Goal: Transaction & Acquisition: Purchase product/service

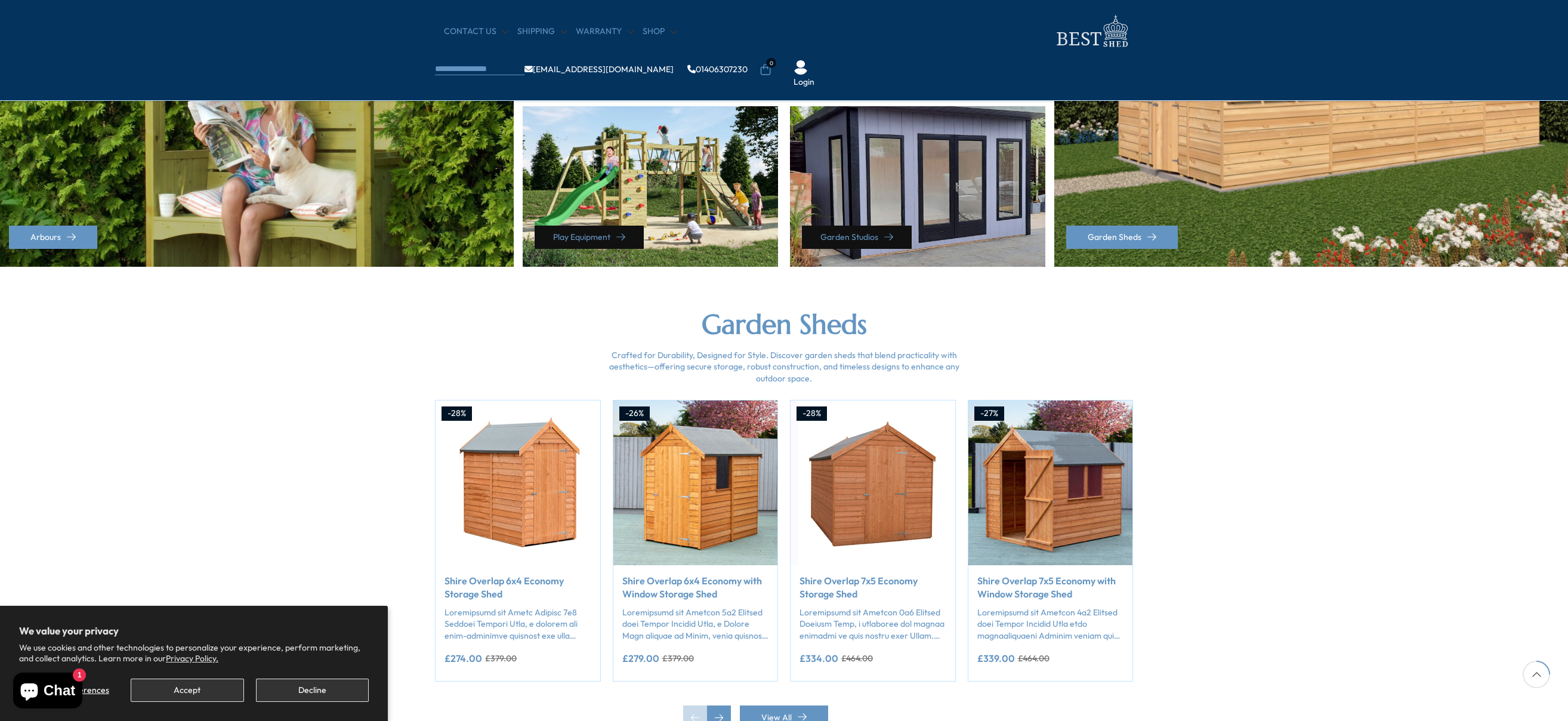
scroll to position [899, 0]
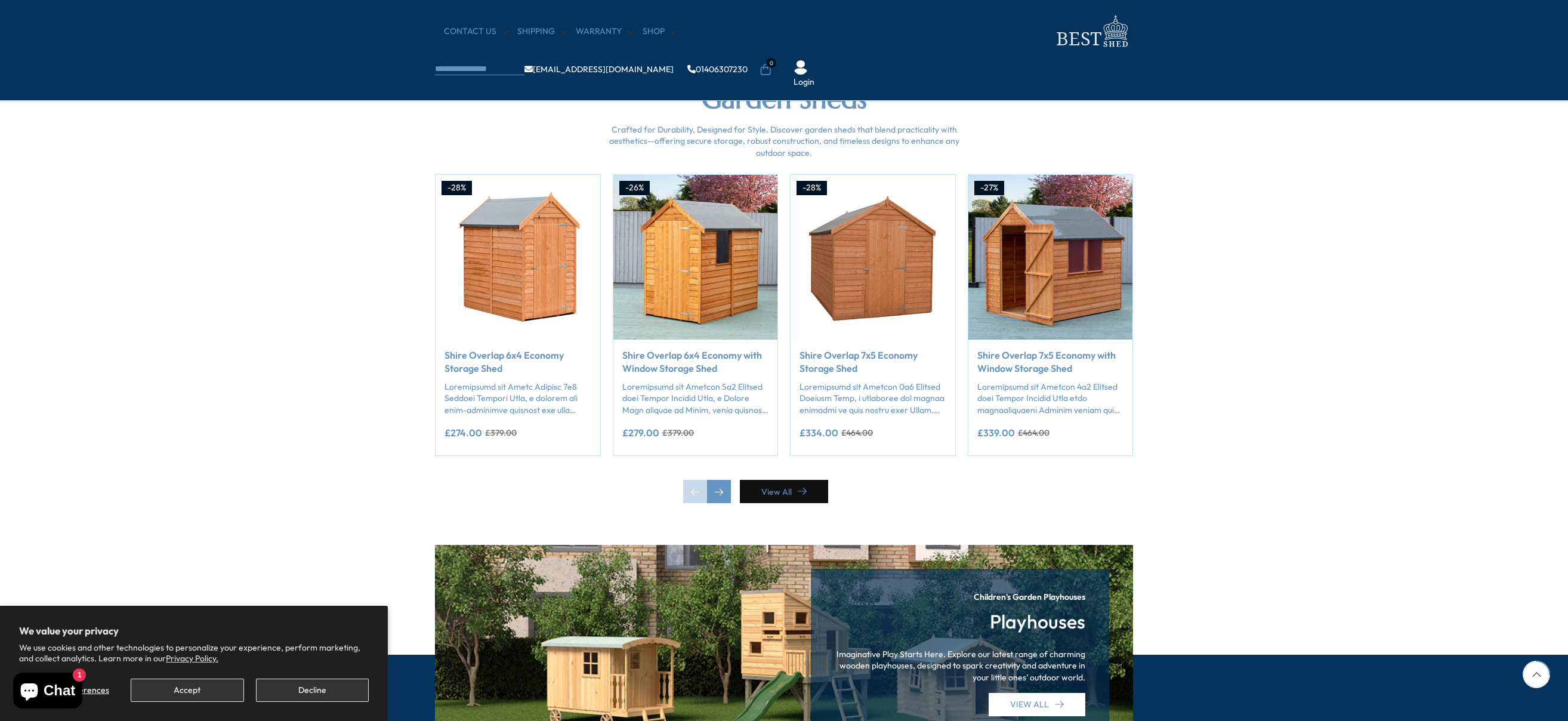
click at [810, 493] on link "View All" at bounding box center [784, 491] width 88 height 24
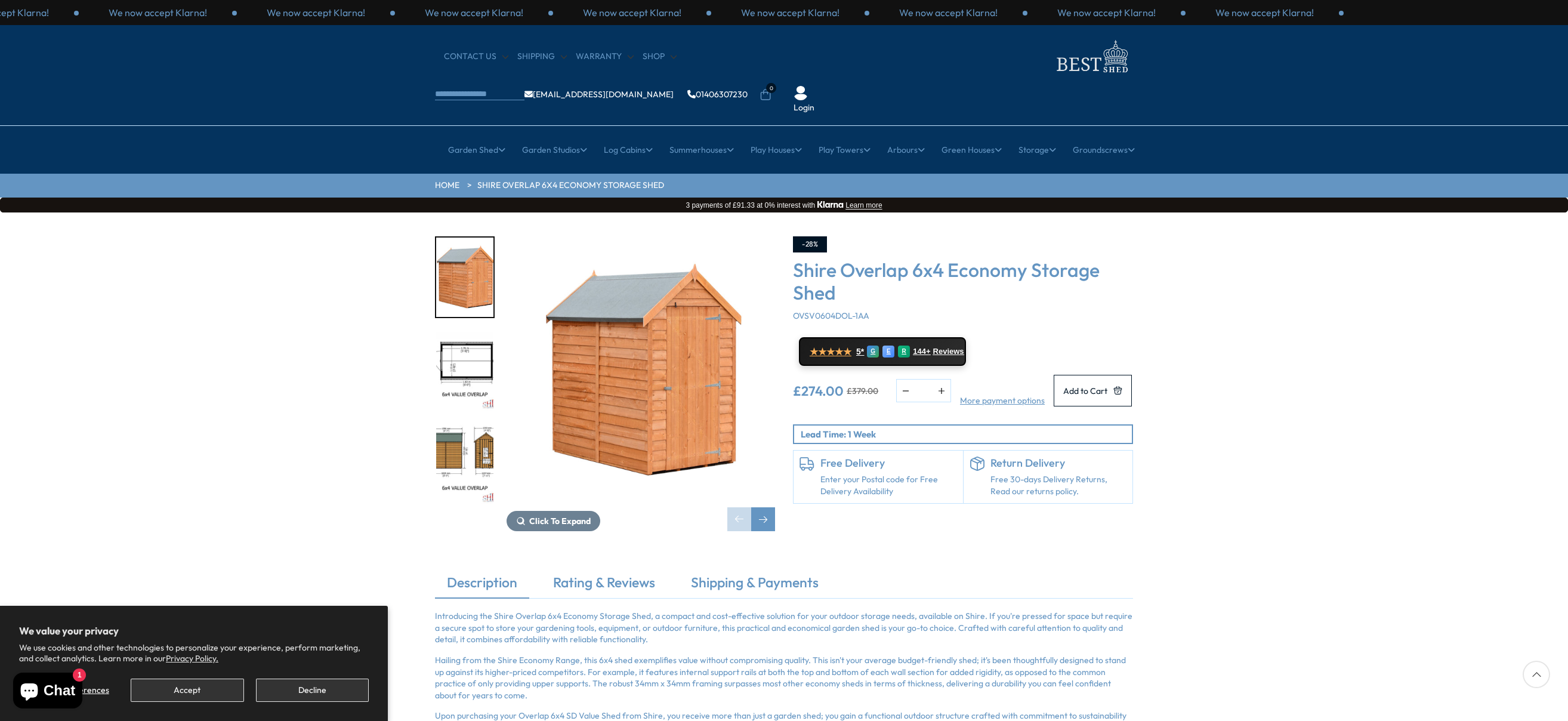
click at [479, 331] on img "2 / 7" at bounding box center [464, 370] width 57 height 79
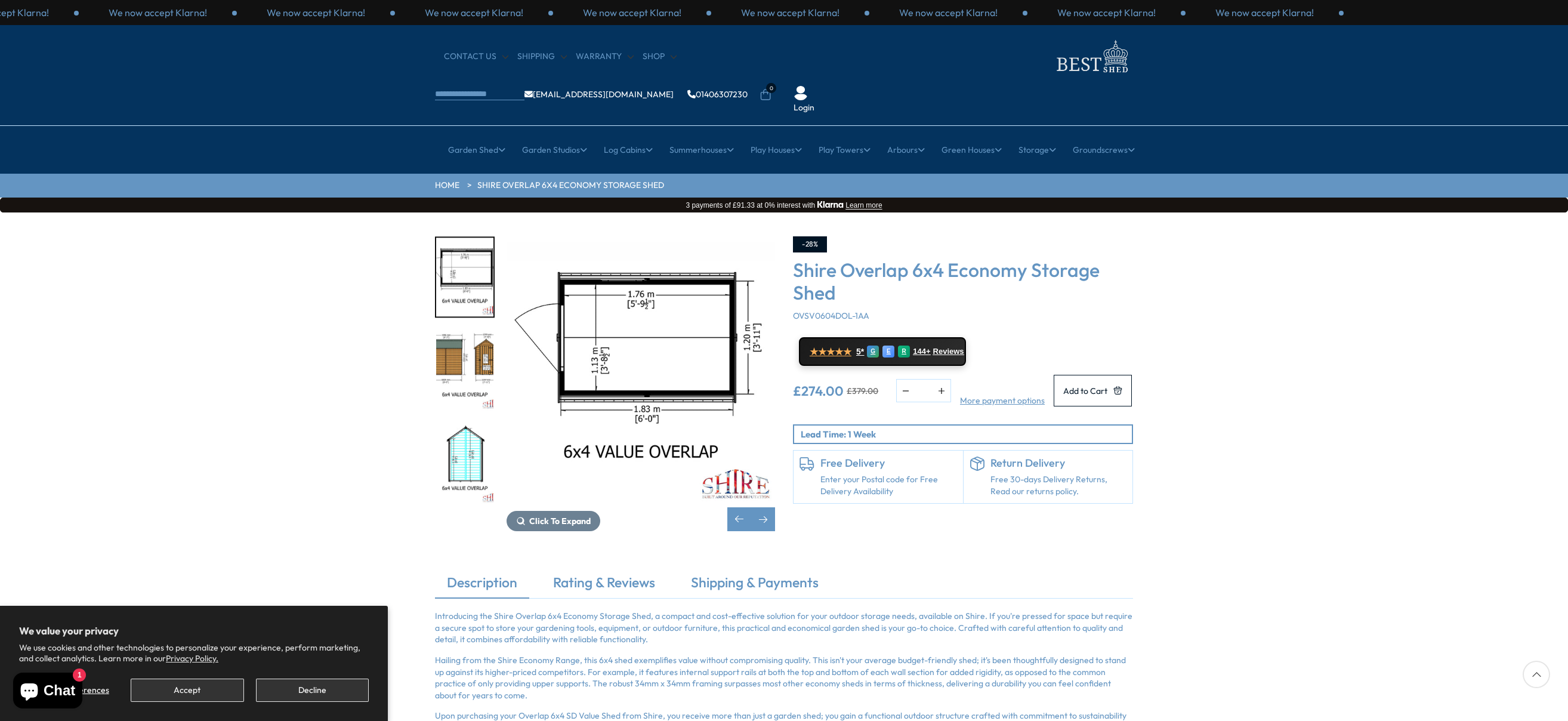
click at [474, 334] on img "3 / 7" at bounding box center [464, 370] width 57 height 79
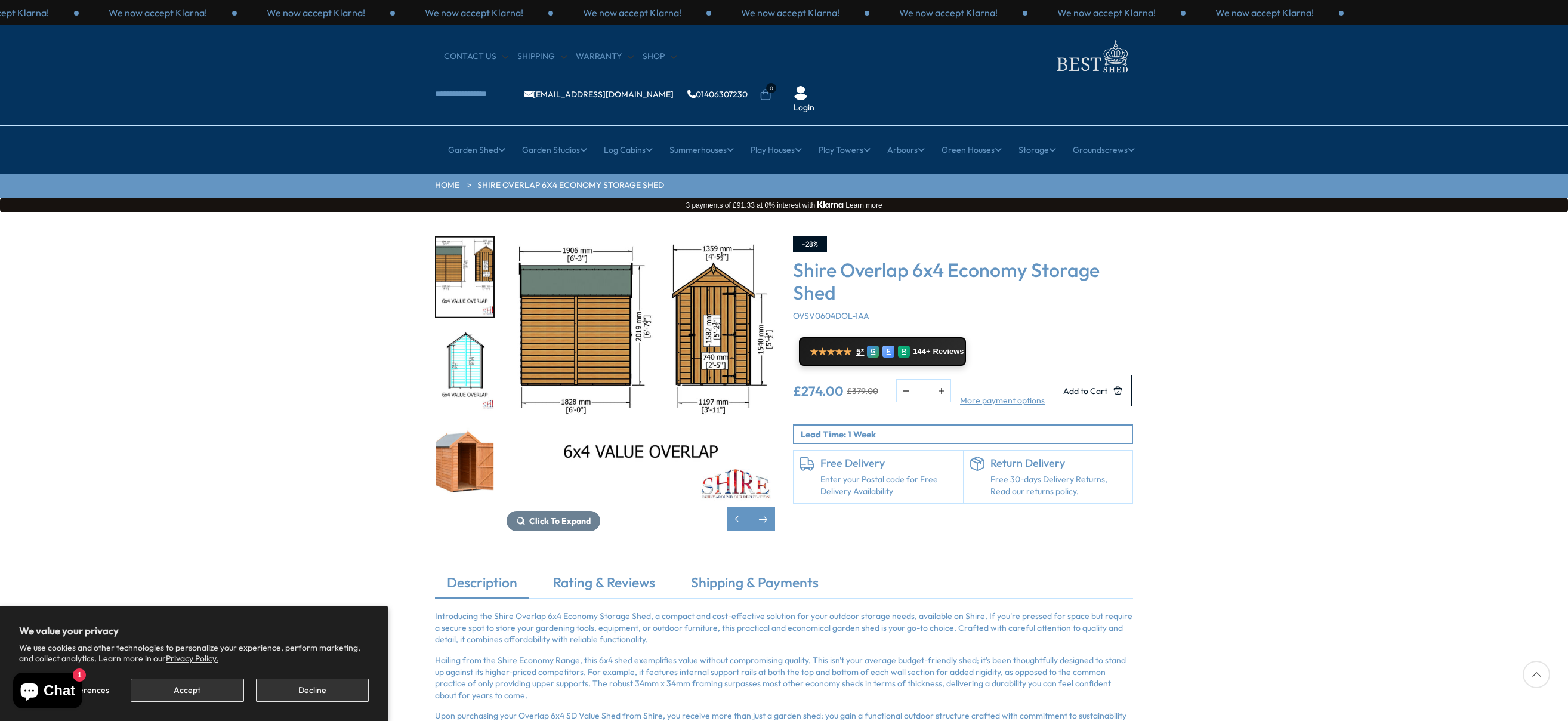
click at [468, 255] on img "3 / 7" at bounding box center [464, 277] width 57 height 79
click at [457, 243] on img "3 / 7" at bounding box center [464, 277] width 57 height 79
click at [463, 334] on img "4 / 7" at bounding box center [464, 370] width 57 height 79
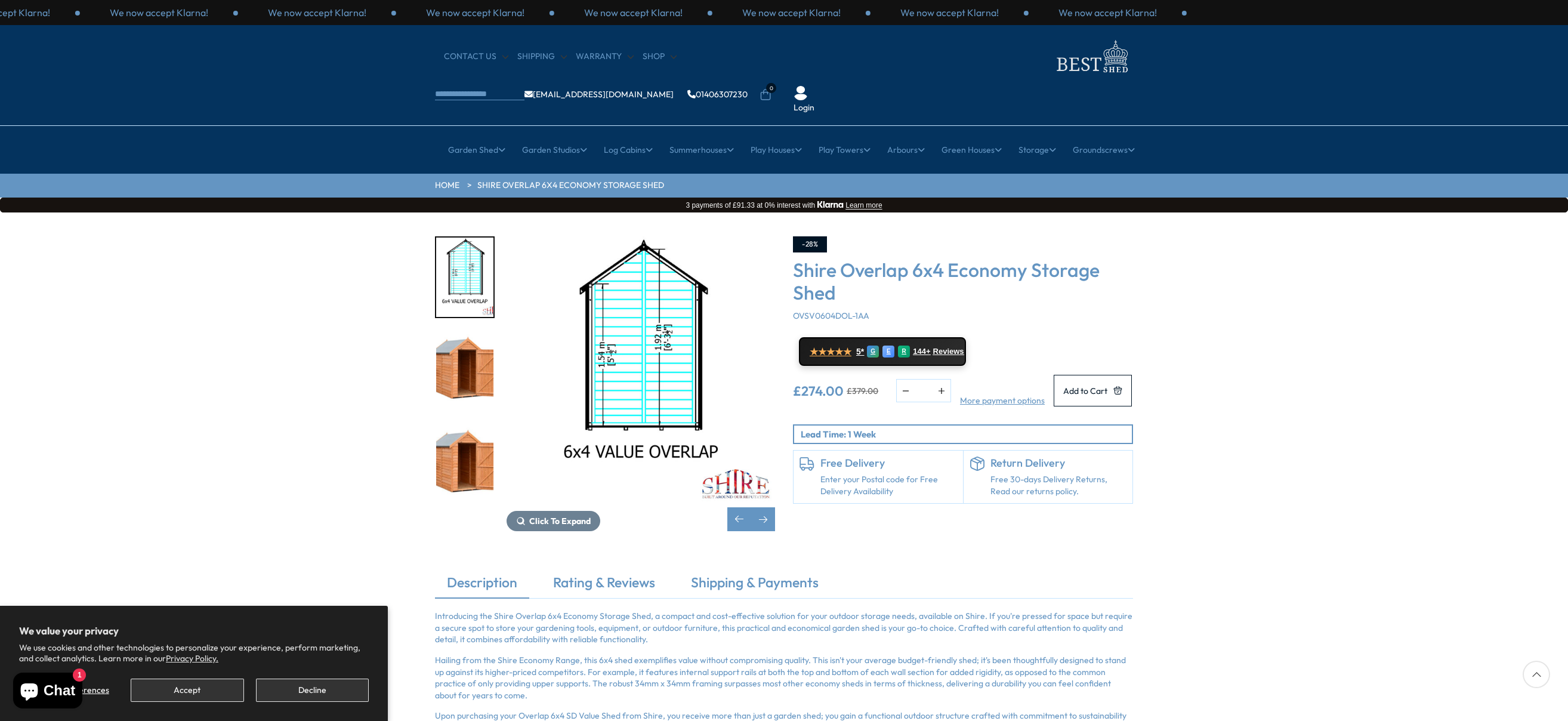
click at [473, 347] on img "5 / 7" at bounding box center [464, 370] width 57 height 79
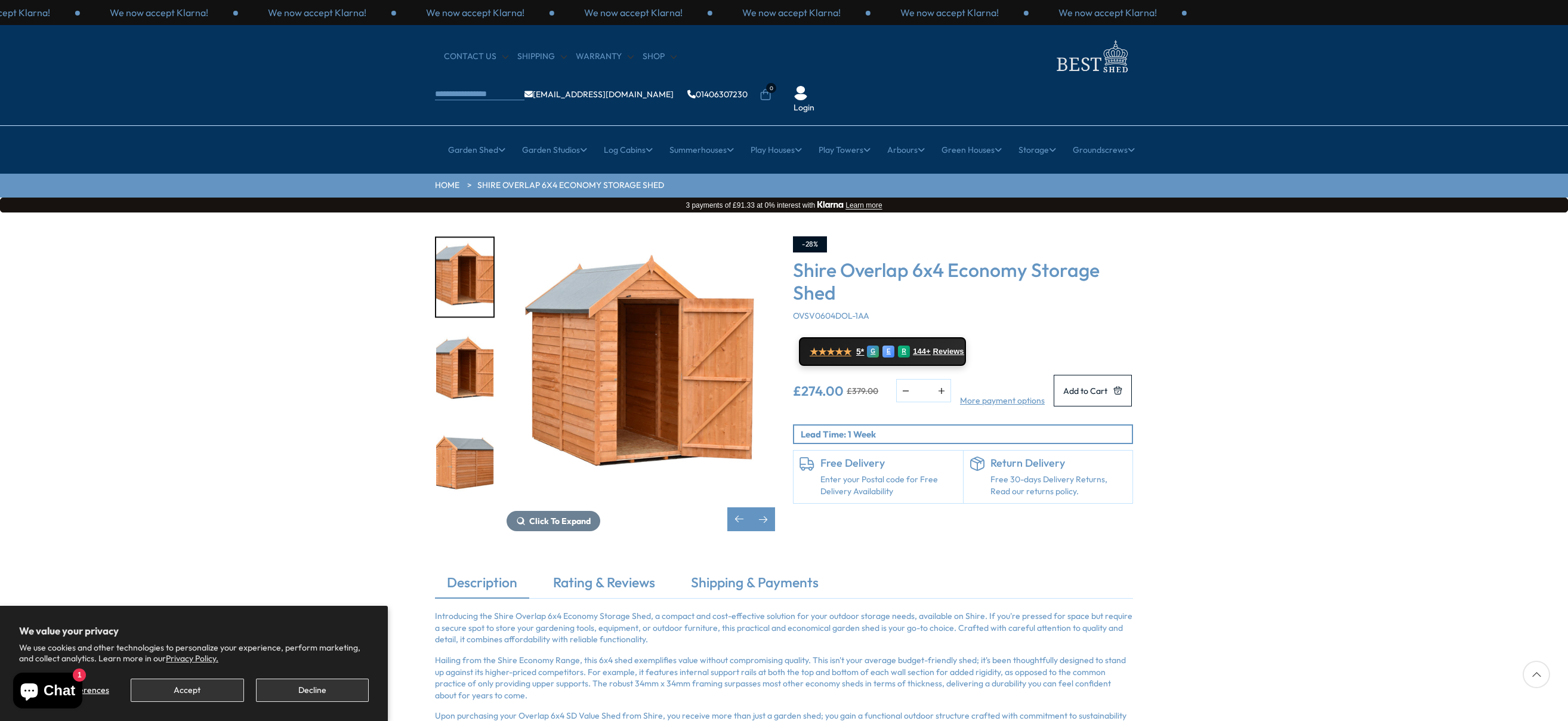
click at [469, 438] on img "7 / 7" at bounding box center [464, 464] width 57 height 79
click at [460, 425] on img "7 / 7" at bounding box center [464, 464] width 57 height 79
click at [203, 687] on button "Accept" at bounding box center [187, 690] width 113 height 24
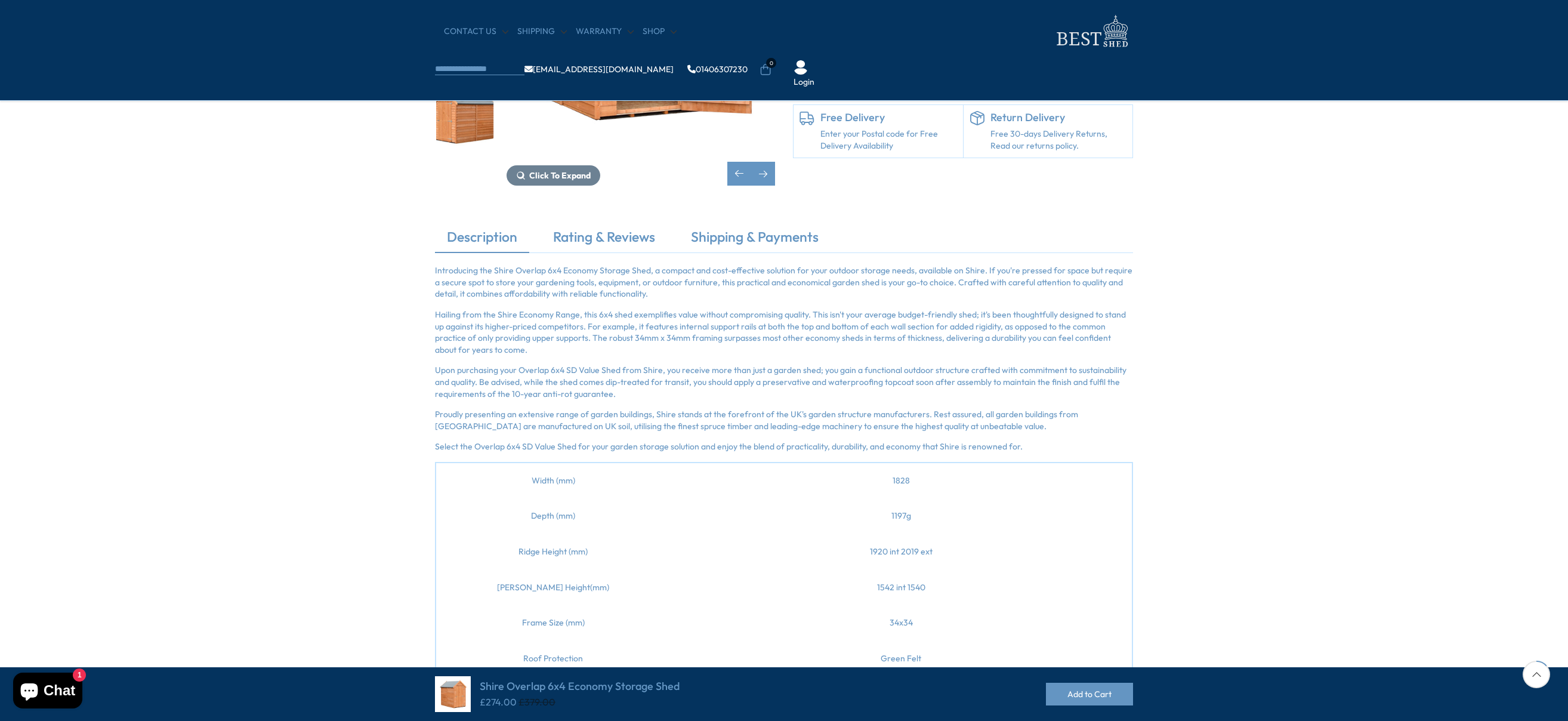
scroll to position [54, 0]
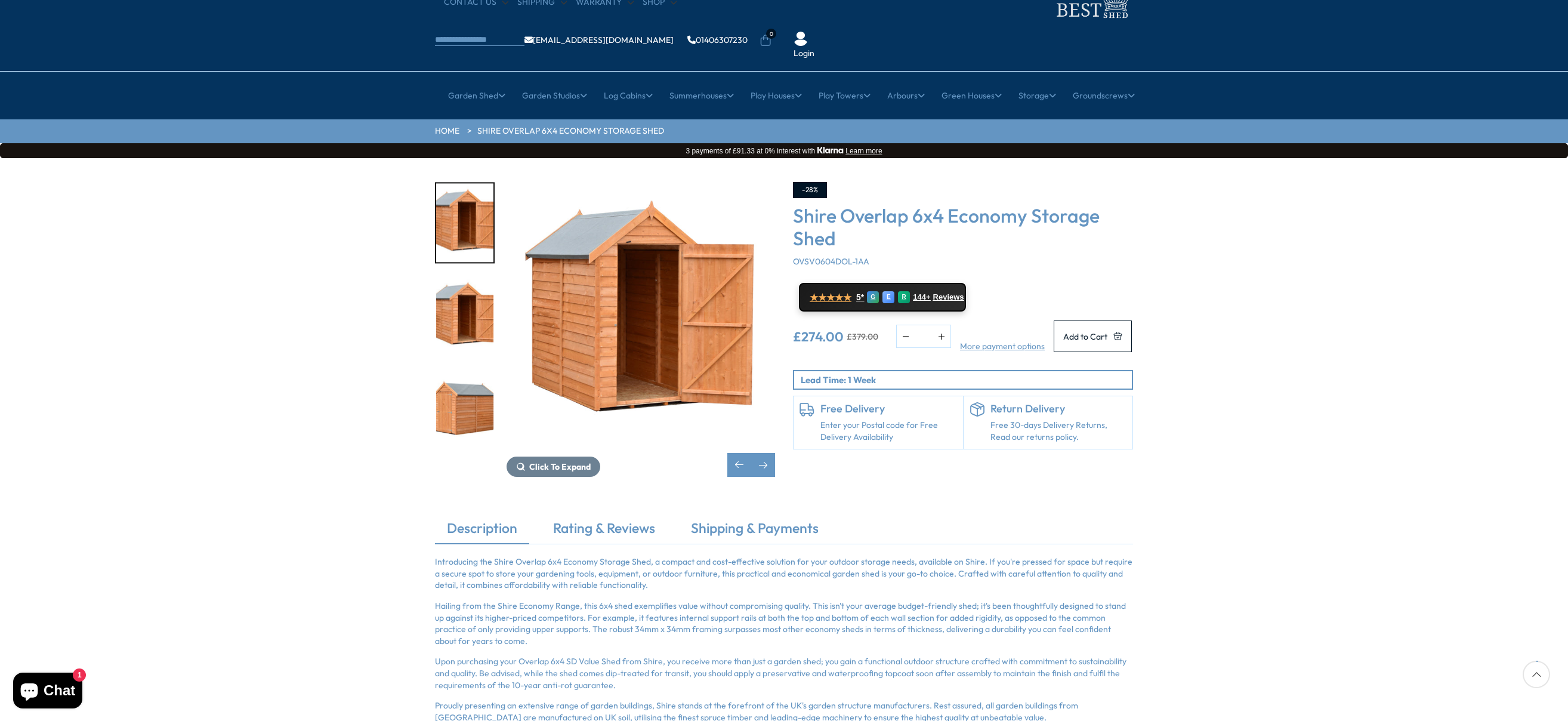
click at [454, 285] on img "6 / 7" at bounding box center [464, 316] width 57 height 79
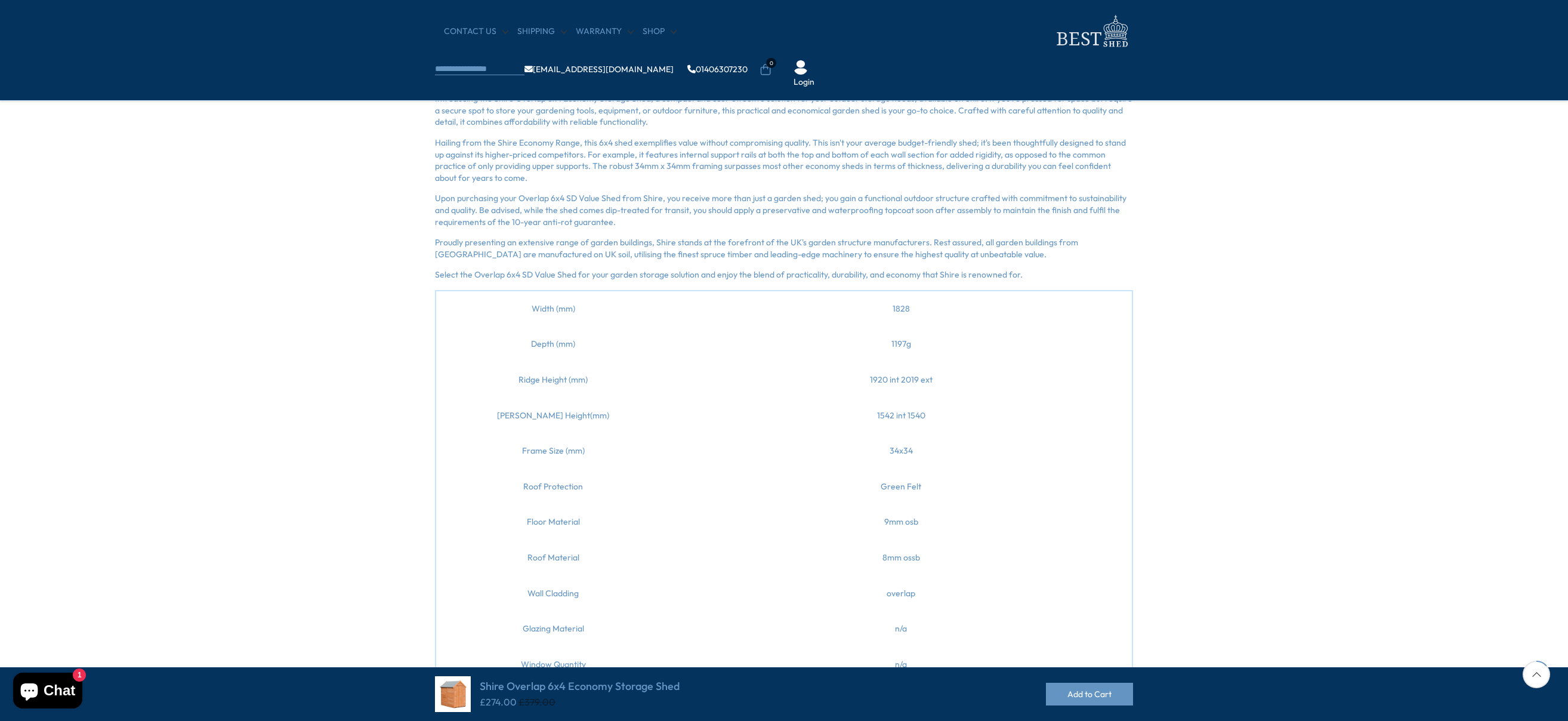
scroll to position [418, 0]
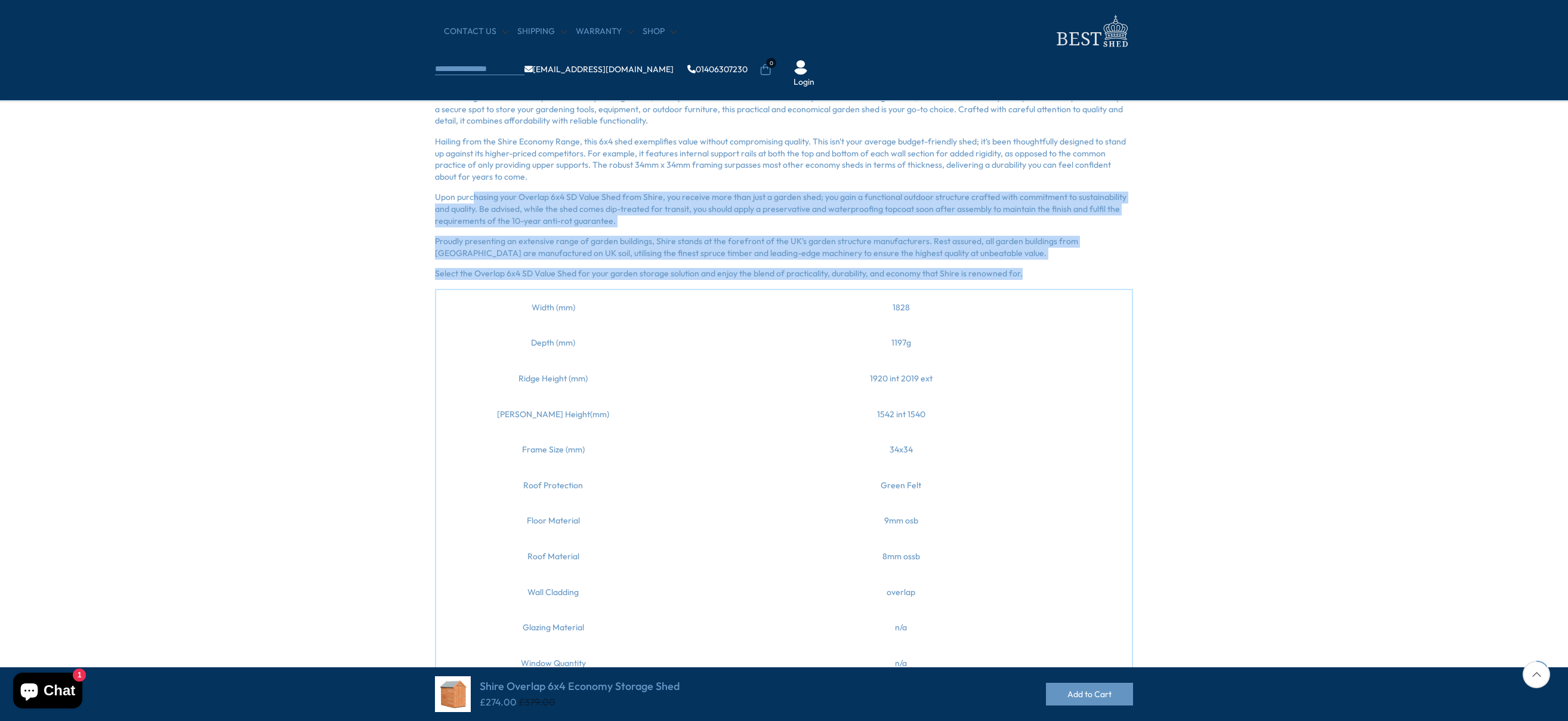
drag, startPoint x: 472, startPoint y: 213, endPoint x: 1086, endPoint y: 286, distance: 618.3
click at [1086, 286] on div "Introducing the Shire Overlap 6x4 Economy Storage Shed, a compact and cost-effe…" at bounding box center [784, 507] width 698 height 830
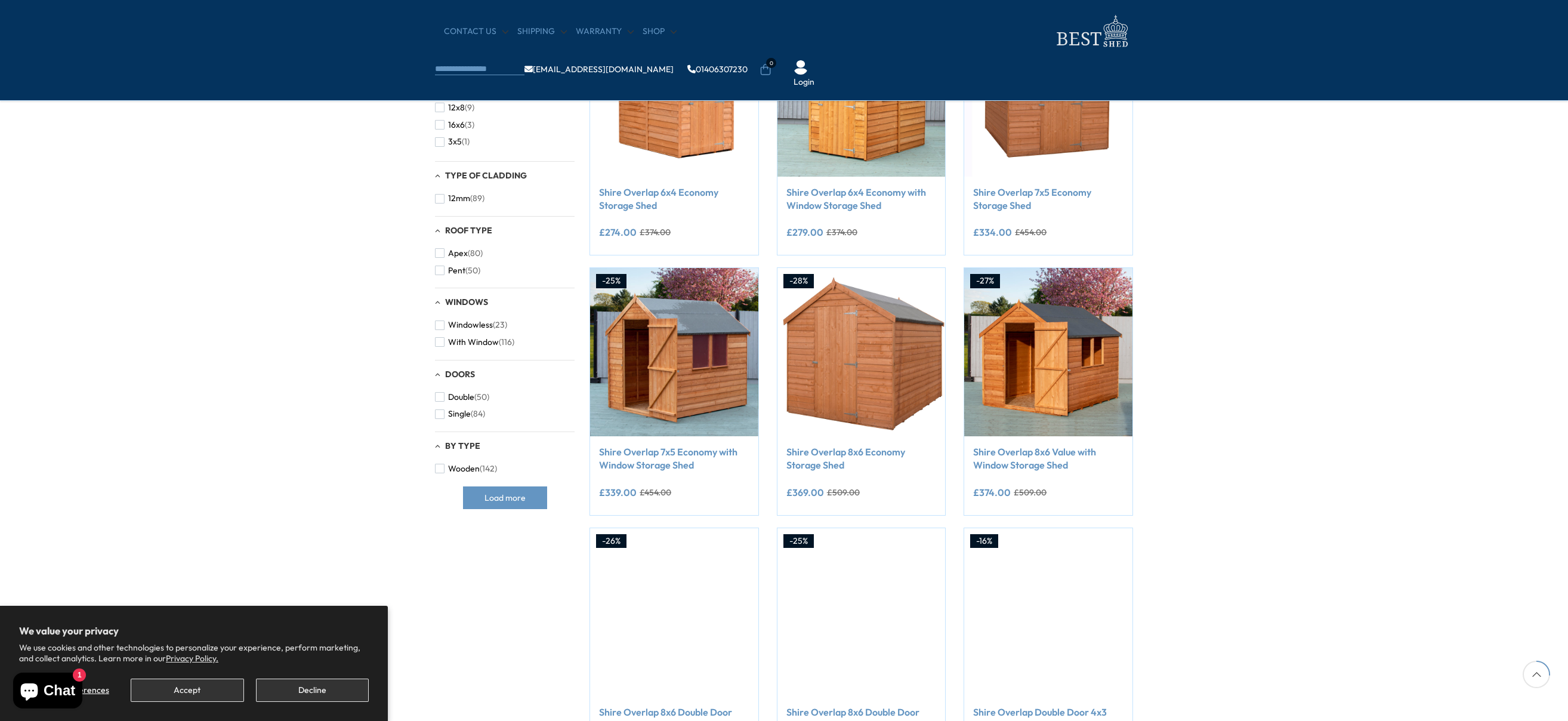
scroll to position [298, 0]
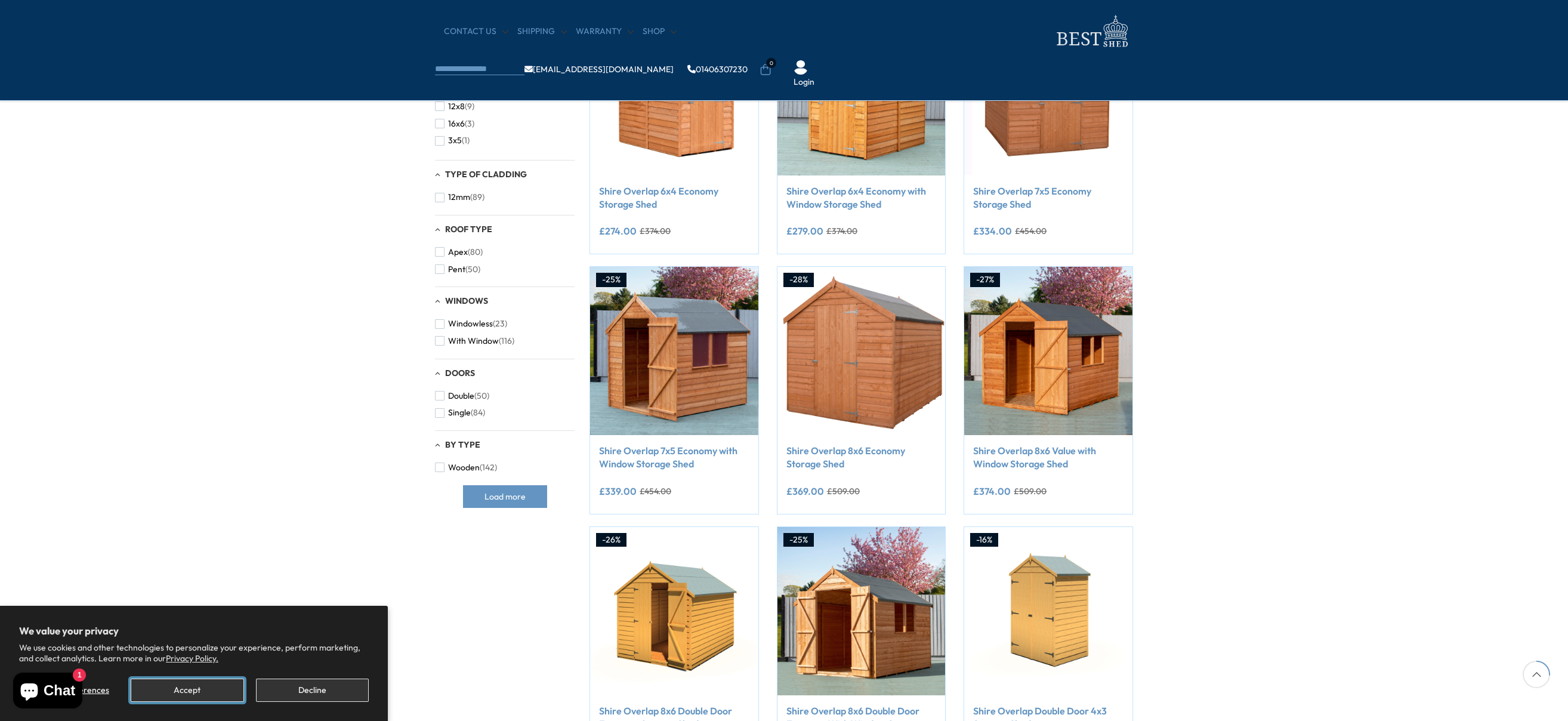
click at [202, 687] on button "Accept" at bounding box center [187, 690] width 113 height 24
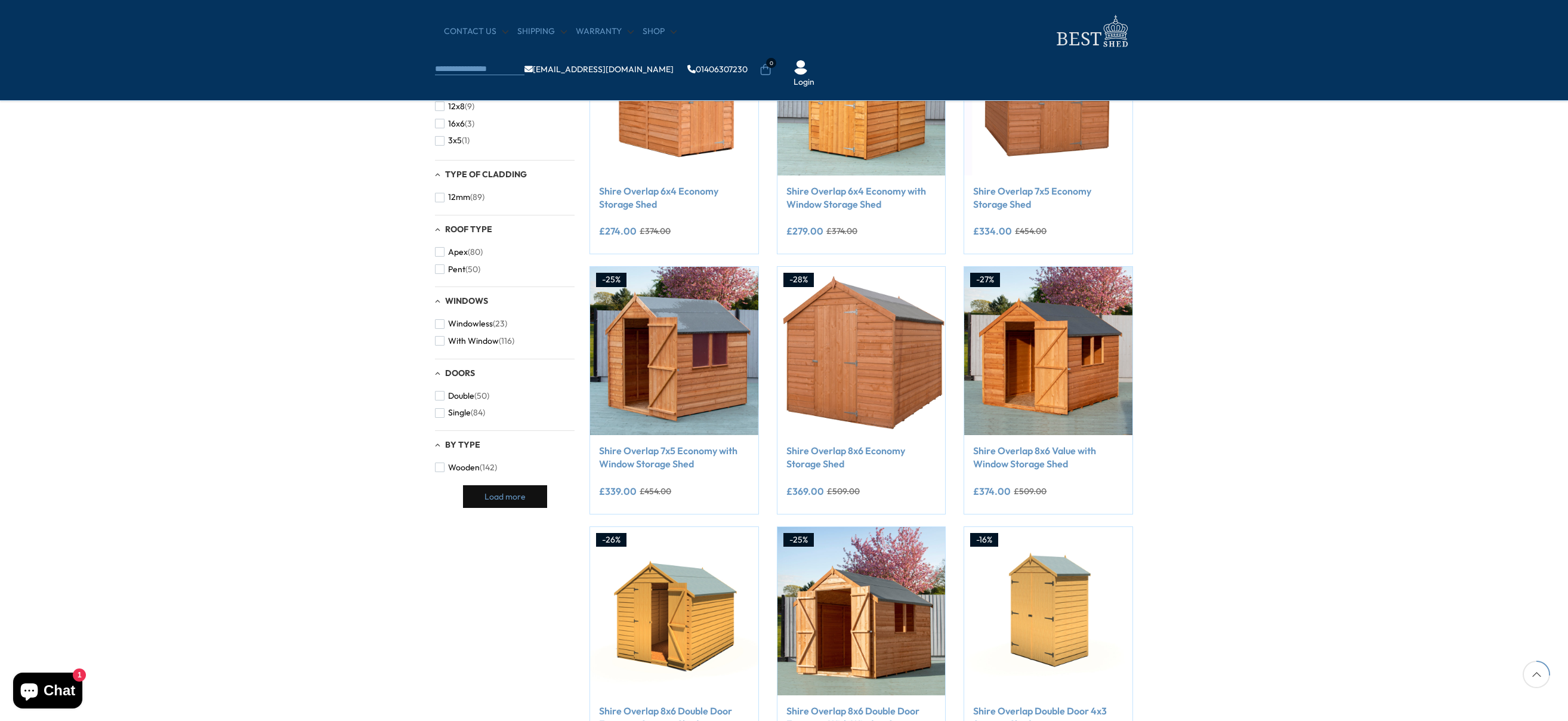
click at [539, 493] on button "Load more" at bounding box center [505, 497] width 84 height 23
click at [516, 501] on button "Load more" at bounding box center [505, 497] width 84 height 23
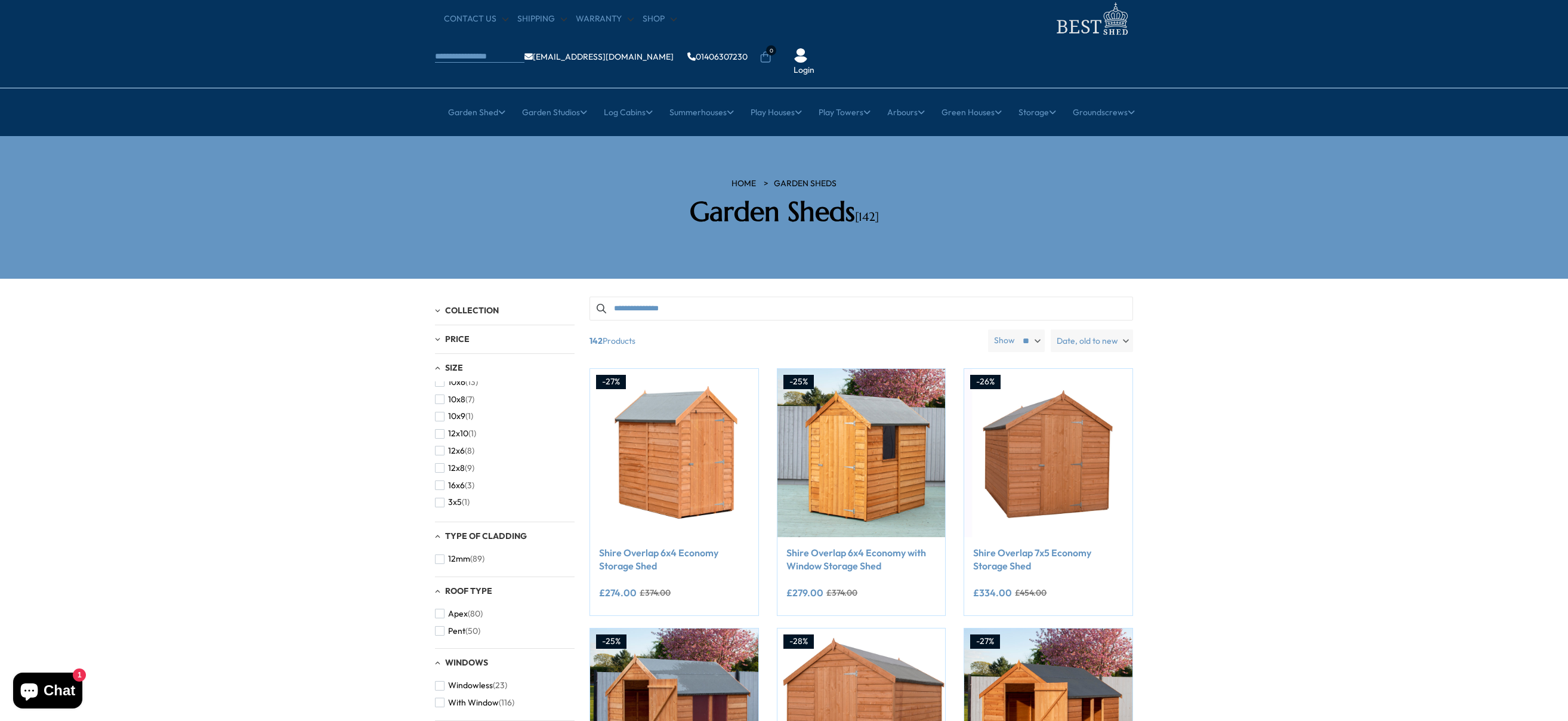
scroll to position [0, 0]
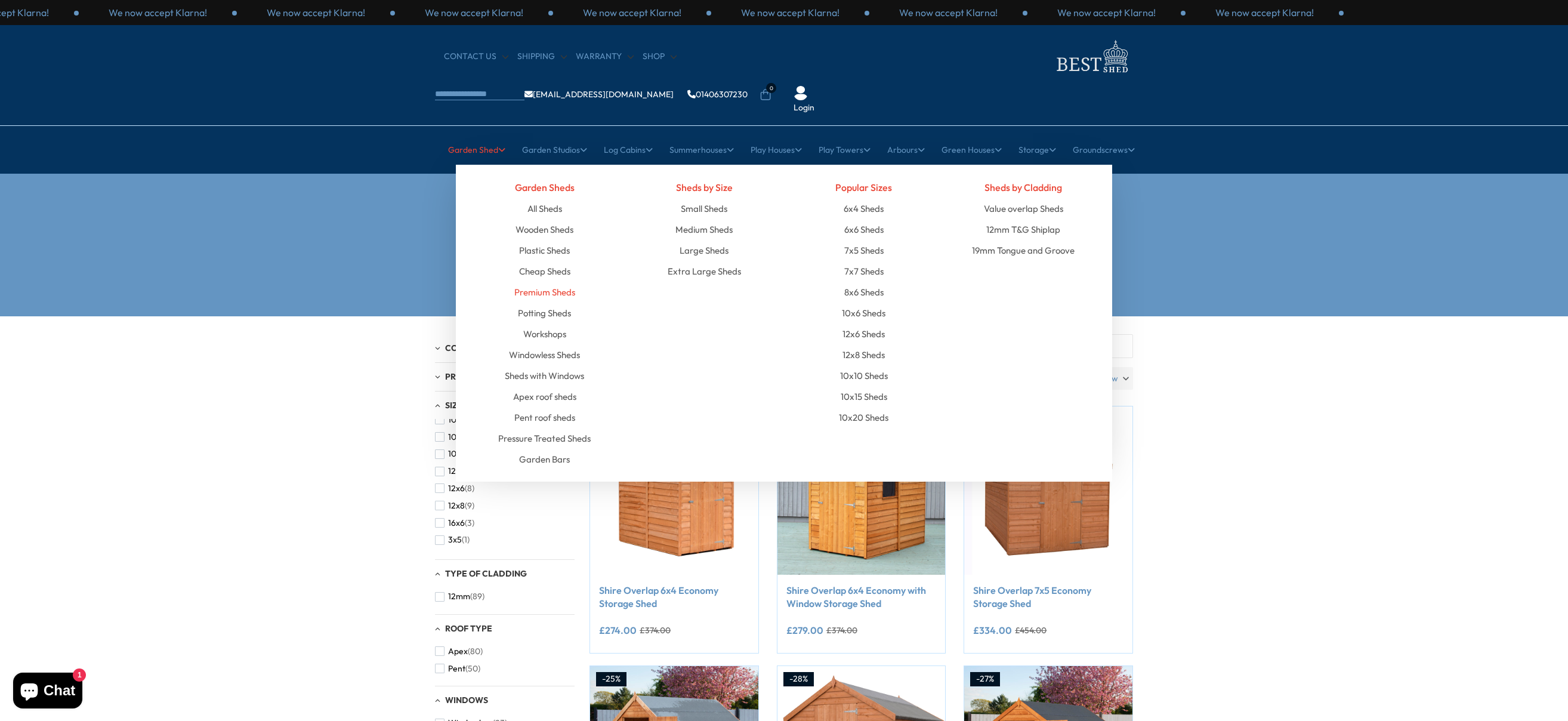
click at [563, 282] on link "Premium Sheds" at bounding box center [544, 292] width 61 height 21
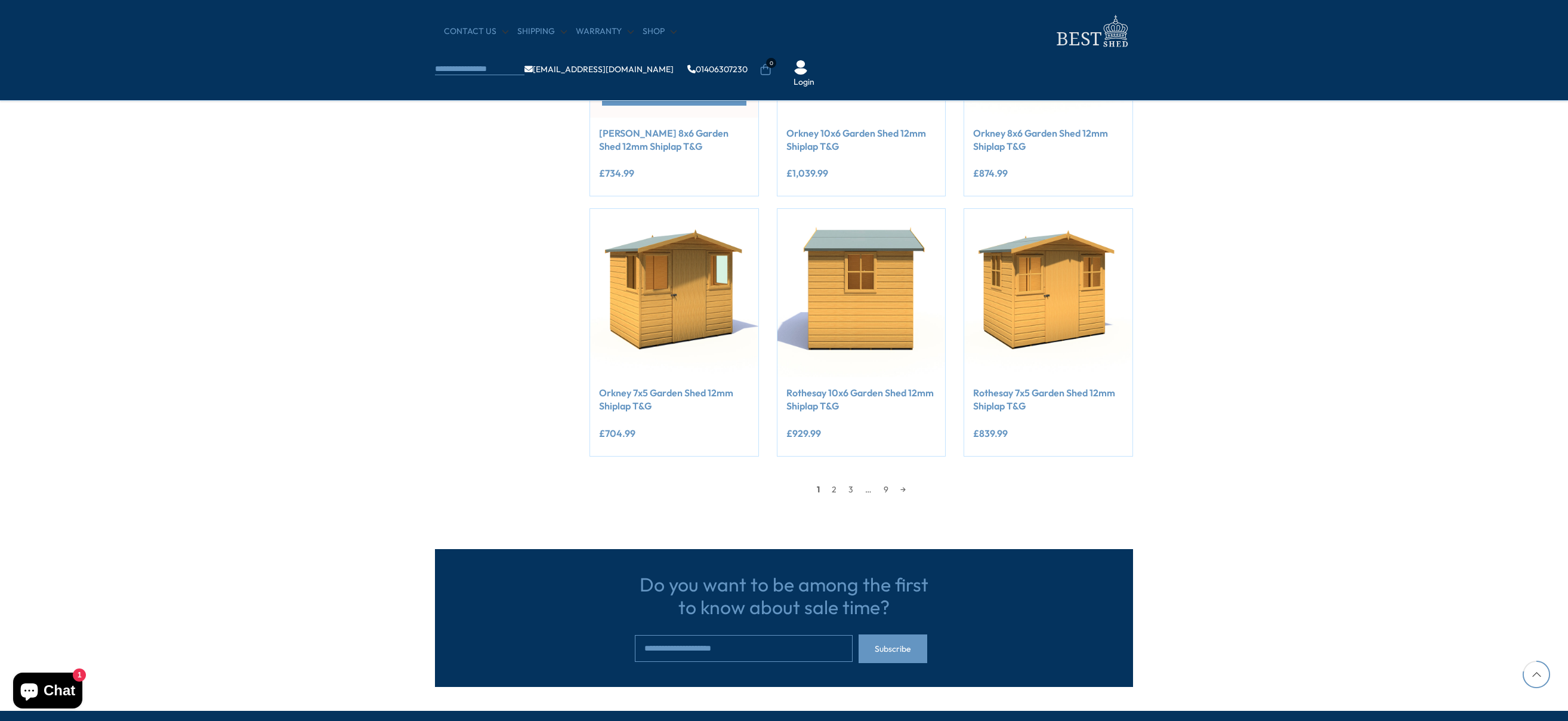
scroll to position [895, 0]
